Goal: Transaction & Acquisition: Book appointment/travel/reservation

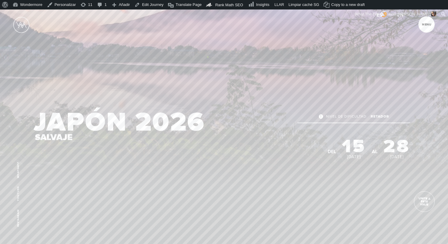
scroll to position [78, 0]
click at [147, 5] on link "Edit Journey" at bounding box center [148, 4] width 33 height 9
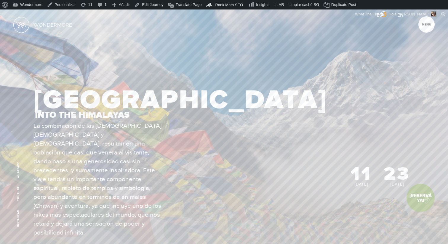
click at [422, 198] on link "¡Reservá Ya!" at bounding box center [420, 198] width 28 height 28
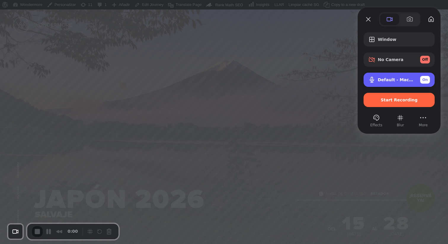
click at [425, 79] on span "On" at bounding box center [425, 79] width 6 height 5
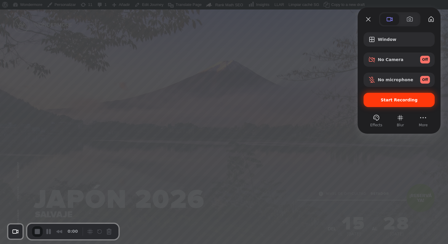
click at [396, 100] on span "Start Recording" at bounding box center [398, 99] width 37 height 5
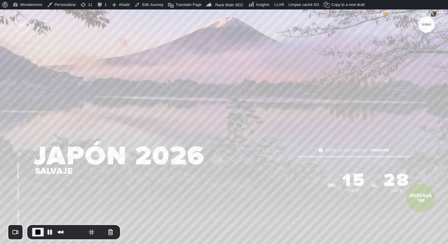
scroll to position [55, 0]
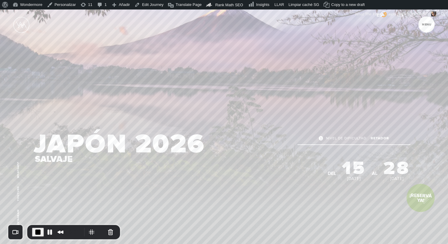
click at [420, 198] on link "¡Reservá Ya!" at bounding box center [420, 197] width 29 height 29
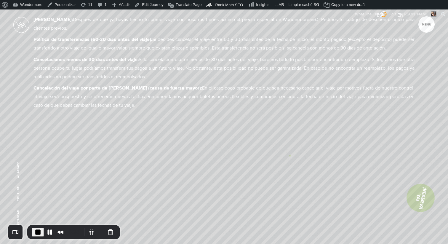
scroll to position [3069, 0]
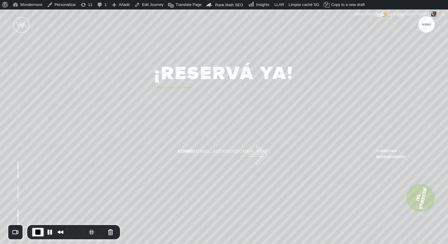
click at [244, 89] on link "¡Reservá Ya!" at bounding box center [223, 73] width 139 height 30
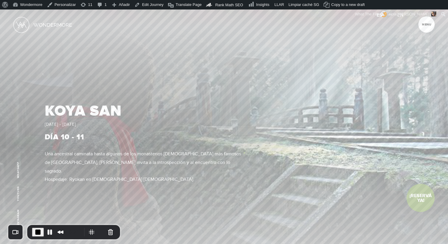
scroll to position [0, 0]
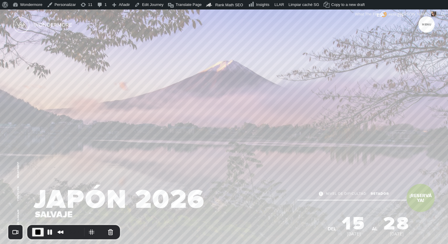
click at [36, 229] on span "End Recording" at bounding box center [37, 231] width 7 height 7
